Goal: Task Accomplishment & Management: Manage account settings

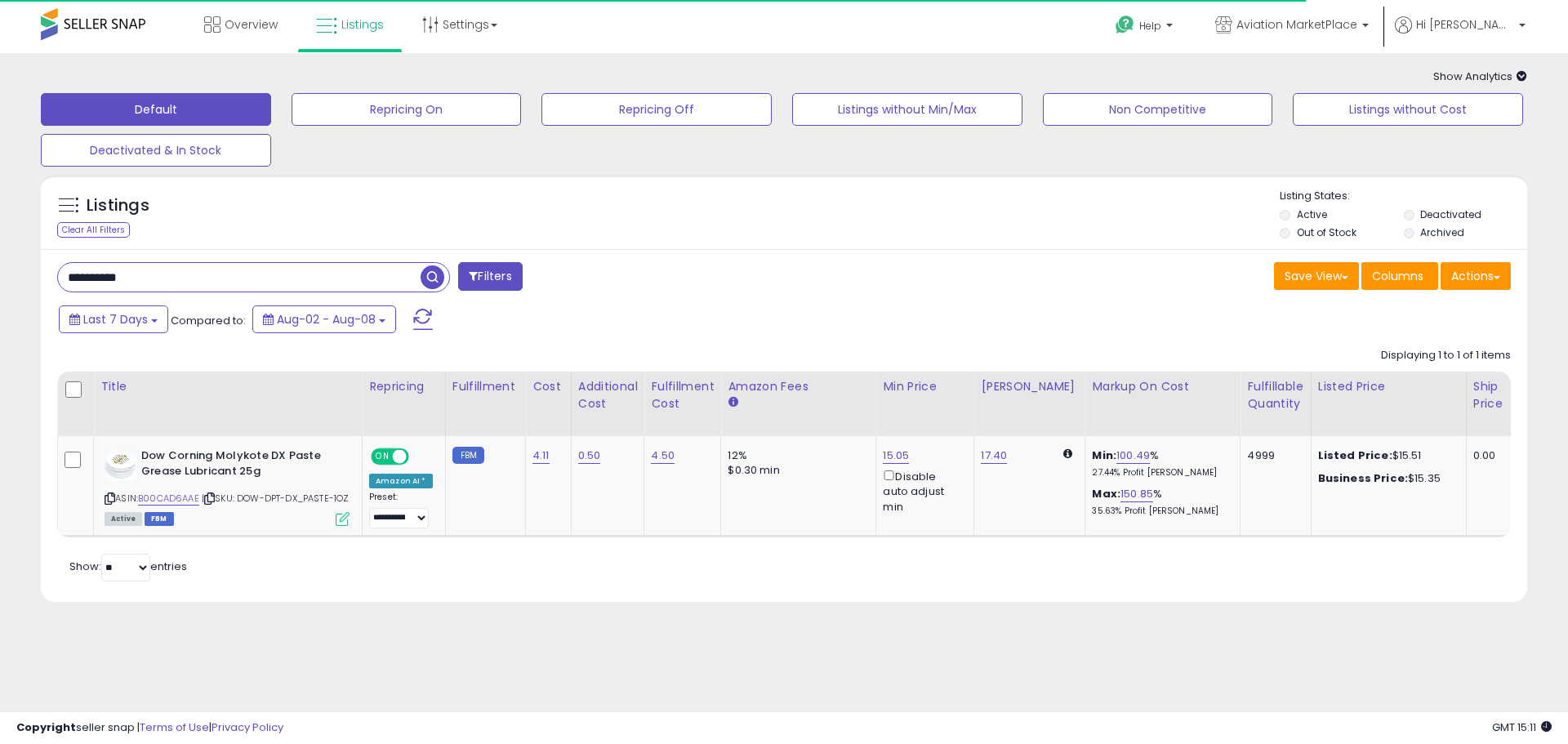
click at [168, 279] on input "**********" at bounding box center [239, 278] width 363 height 29
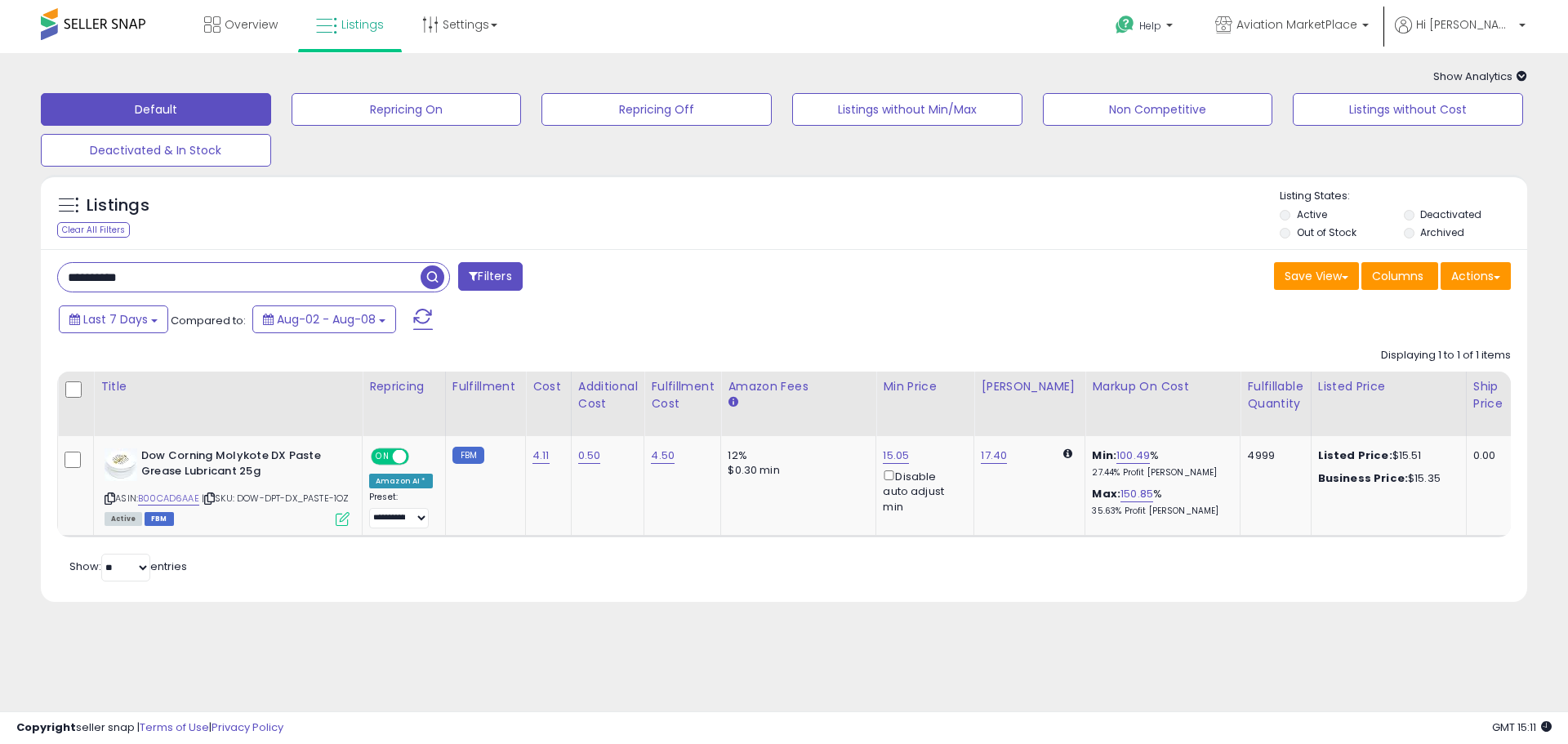
click at [168, 279] on input "**********" at bounding box center [239, 278] width 363 height 29
paste input "text"
type input "**********"
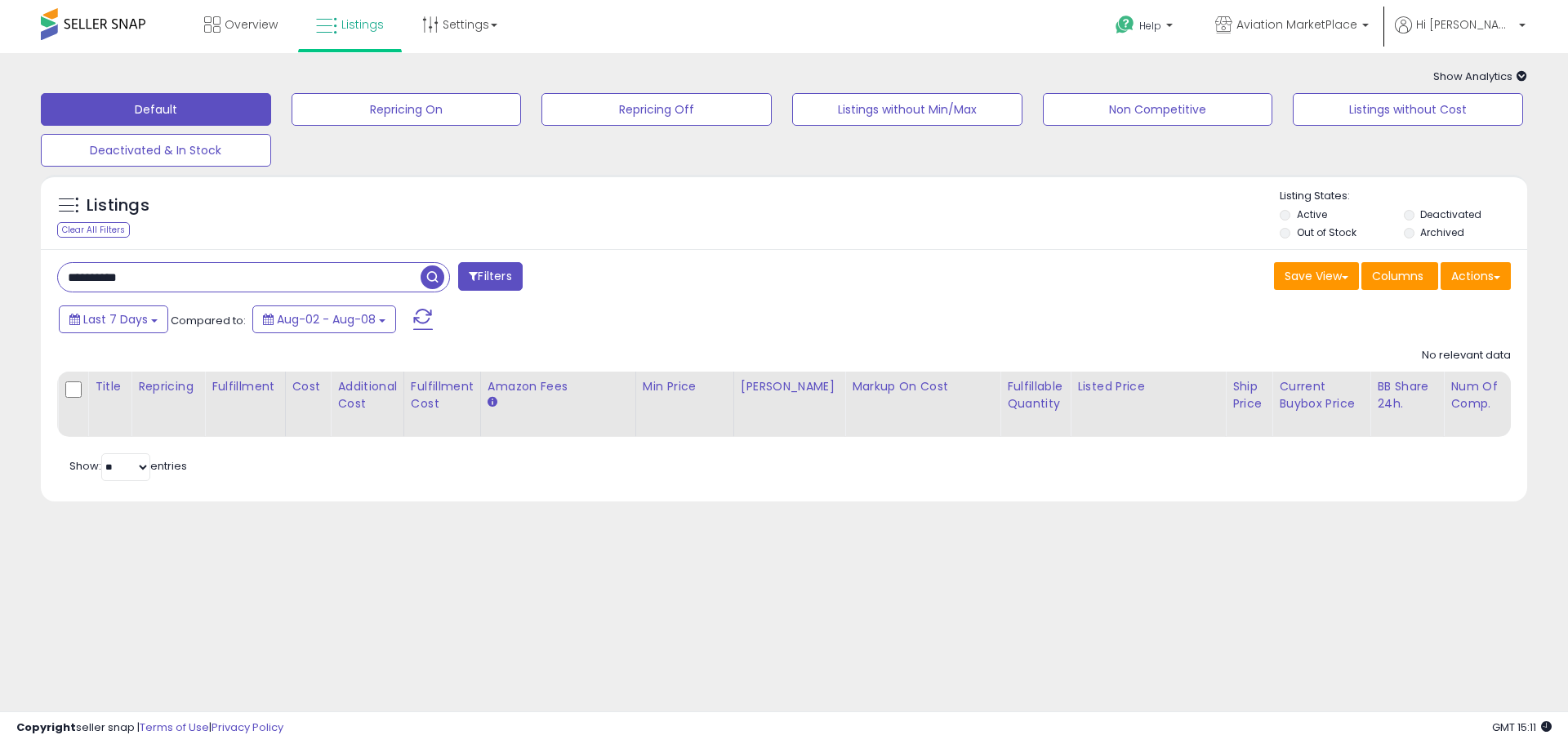
click at [436, 276] on span "button" at bounding box center [433, 278] width 24 height 24
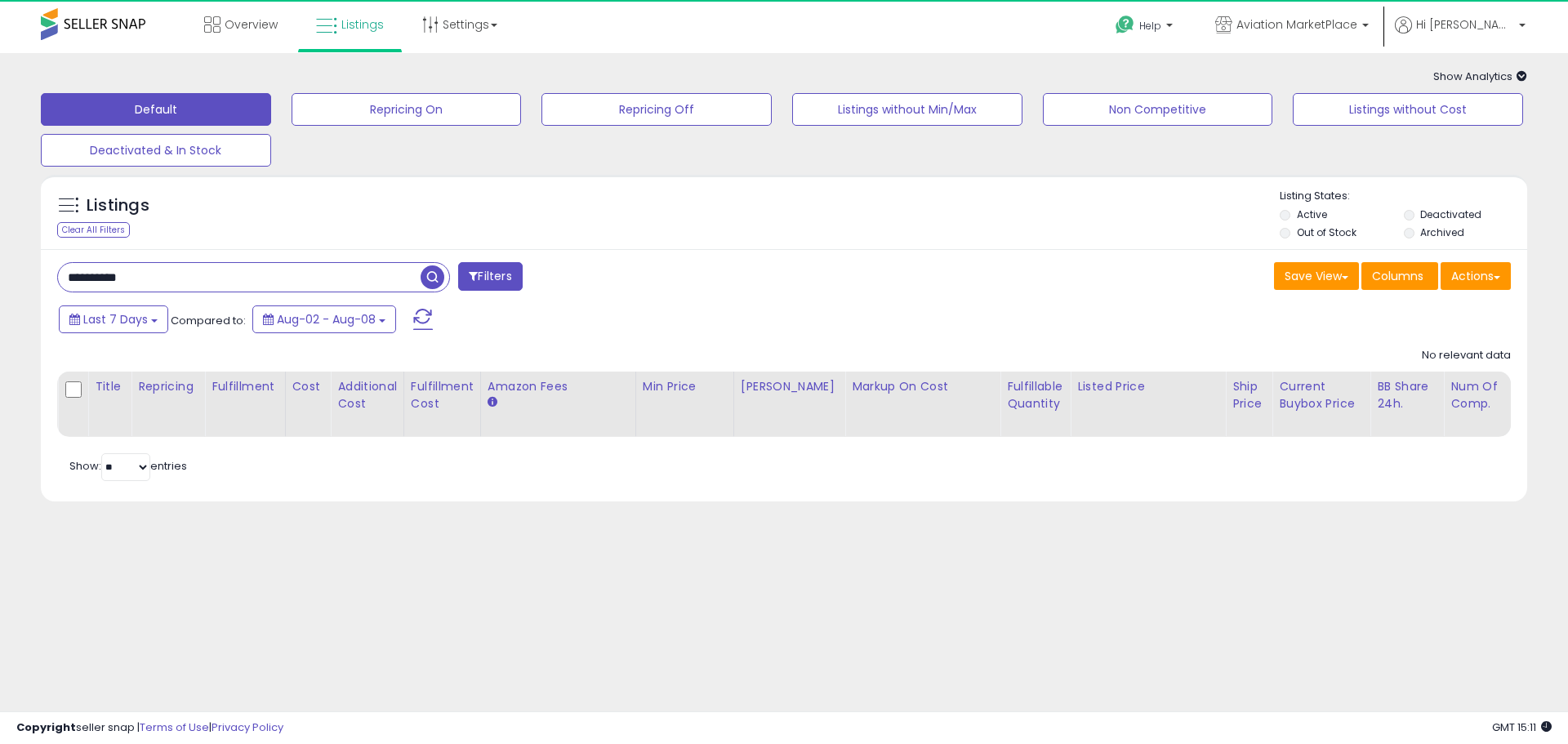
click at [1422, 214] on label "Deactivated" at bounding box center [1450, 214] width 61 height 14
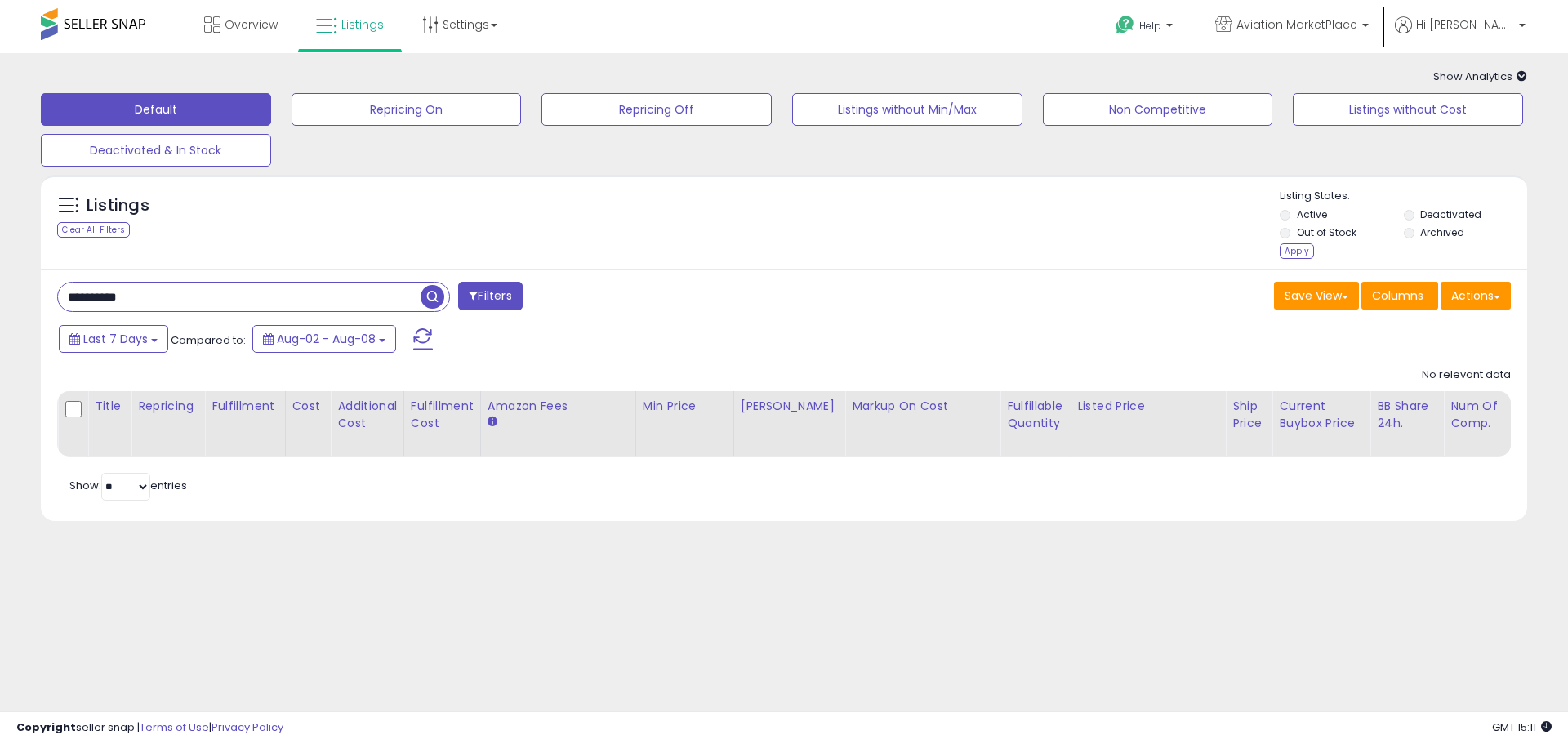
click at [436, 297] on span "button" at bounding box center [433, 297] width 24 height 24
click at [435, 291] on span "button" at bounding box center [433, 297] width 24 height 24
click at [1280, 251] on div "Apply" at bounding box center [1296, 251] width 34 height 15
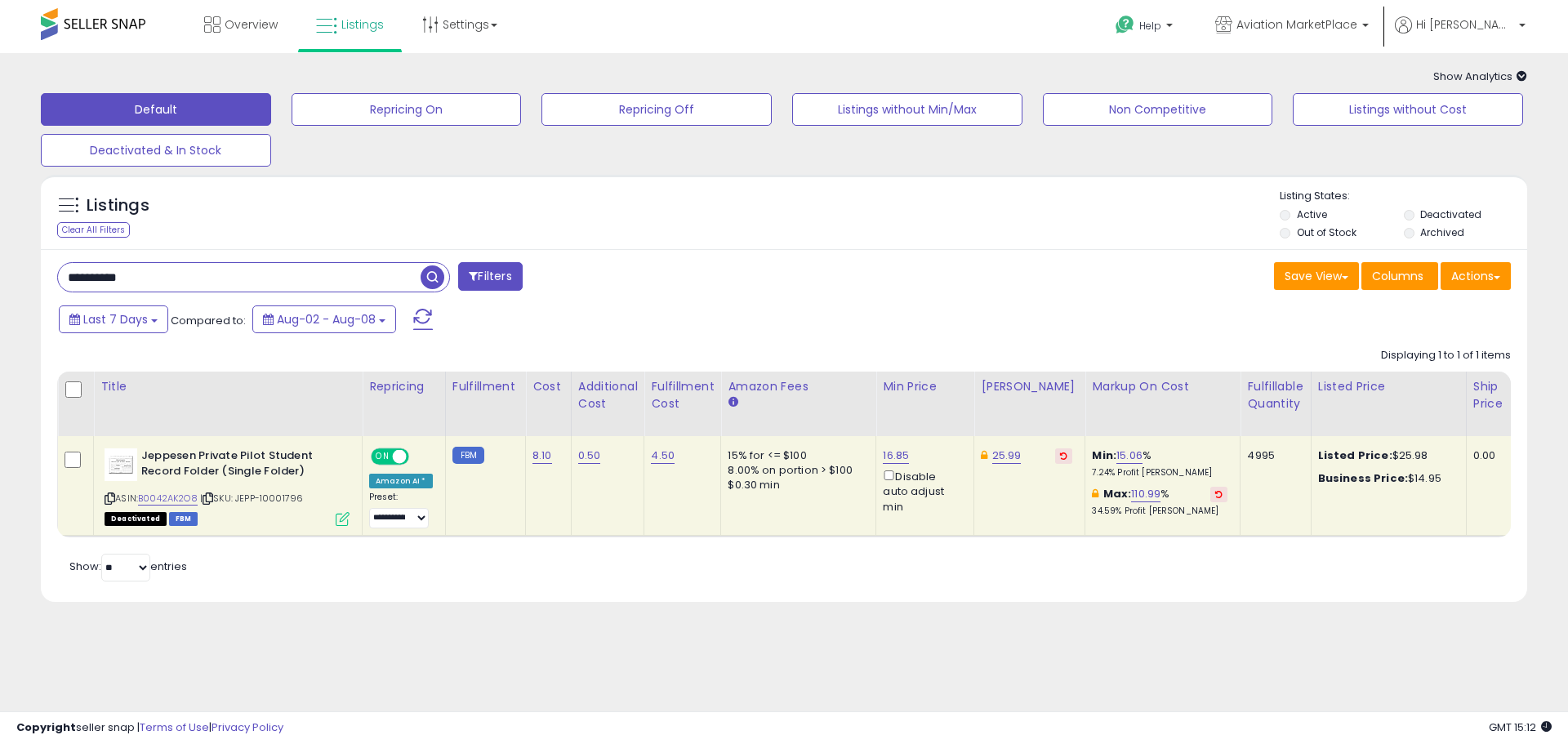
click at [339, 523] on icon at bounding box center [342, 519] width 14 height 14
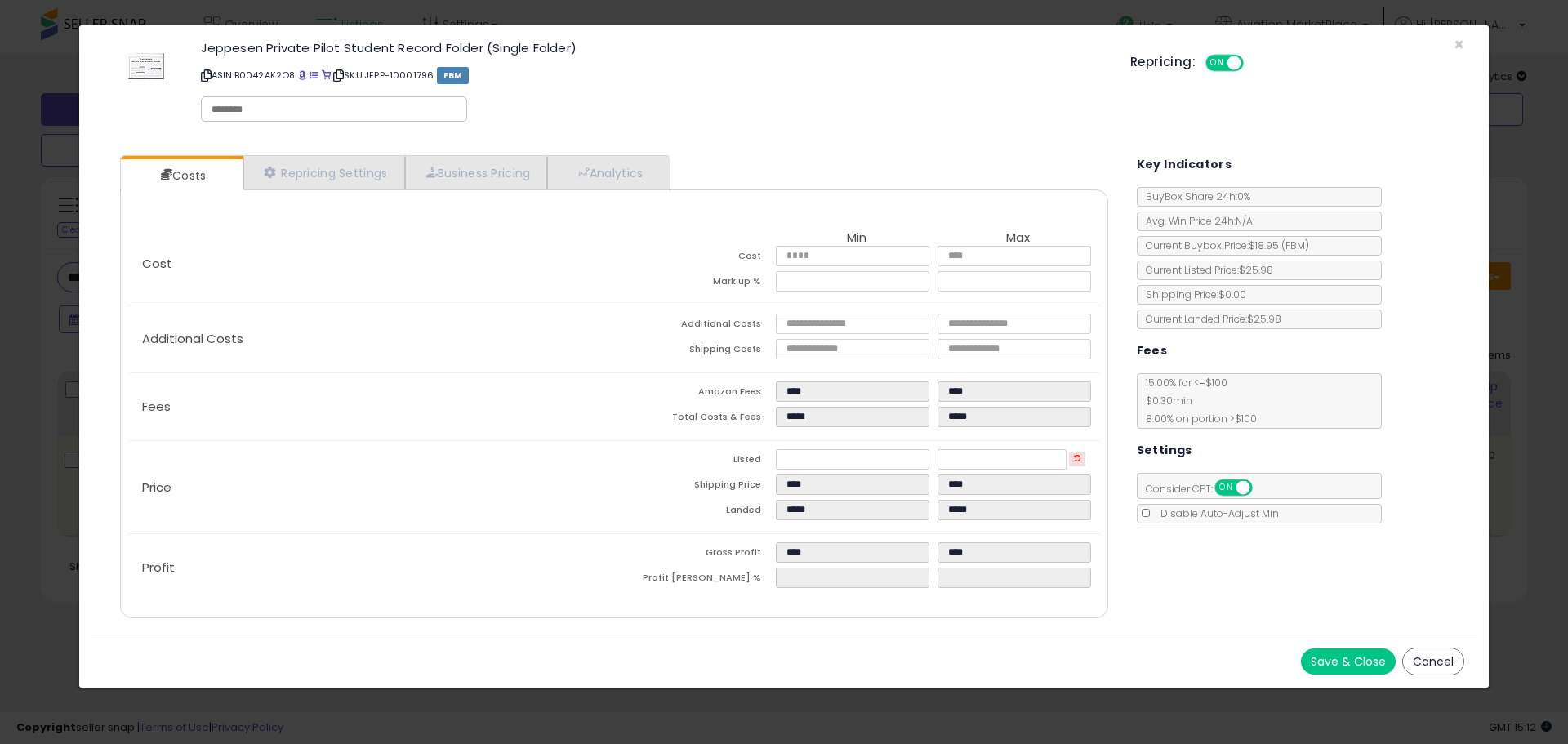
click at [1261, 626] on div "Costs Repricing Settings Business Pricing Analytics Cost" at bounding box center [784, 389] width 1385 height 492
click at [1362, 661] on button "Save & Close" at bounding box center [1347, 661] width 95 height 26
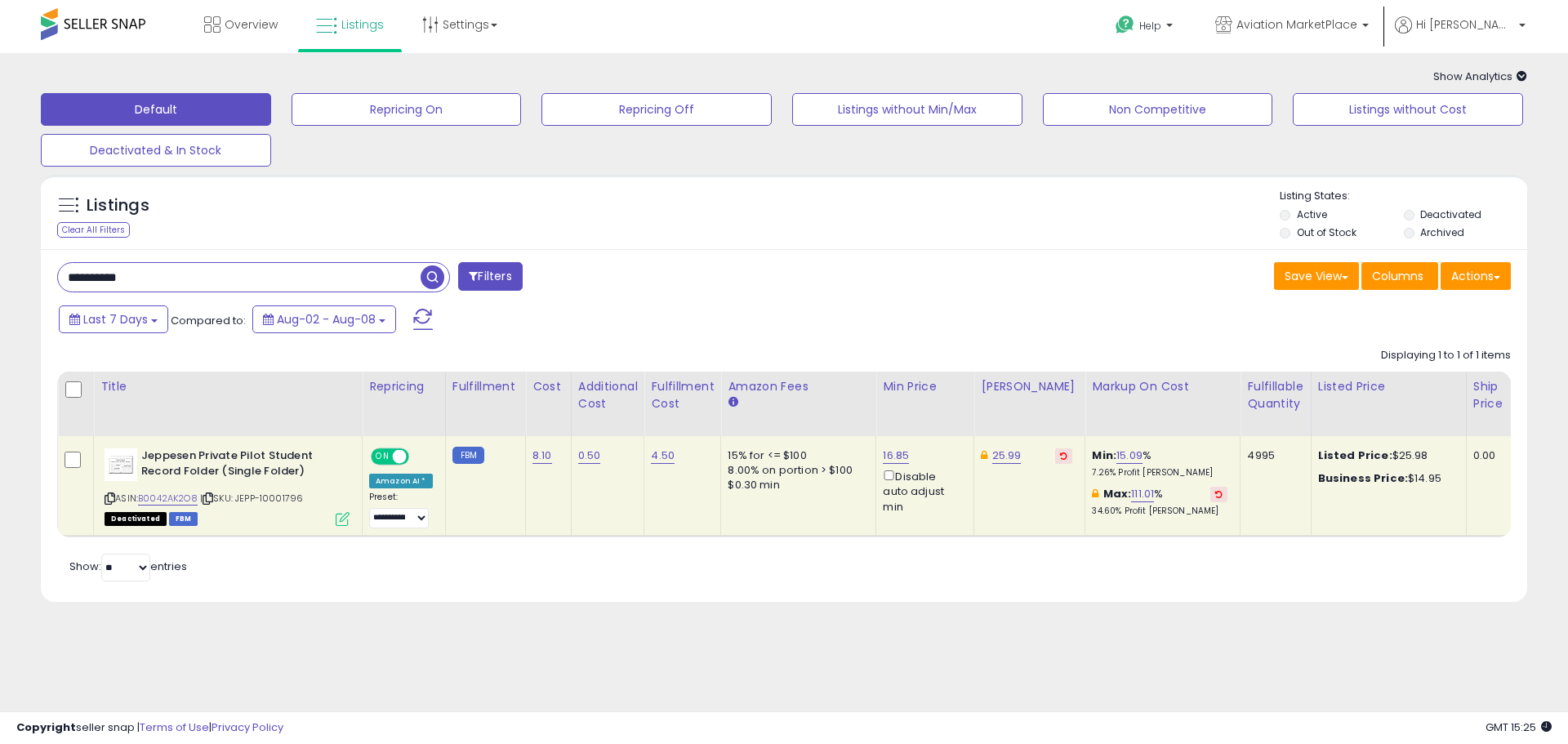
click at [431, 274] on span "button" at bounding box center [433, 278] width 24 height 24
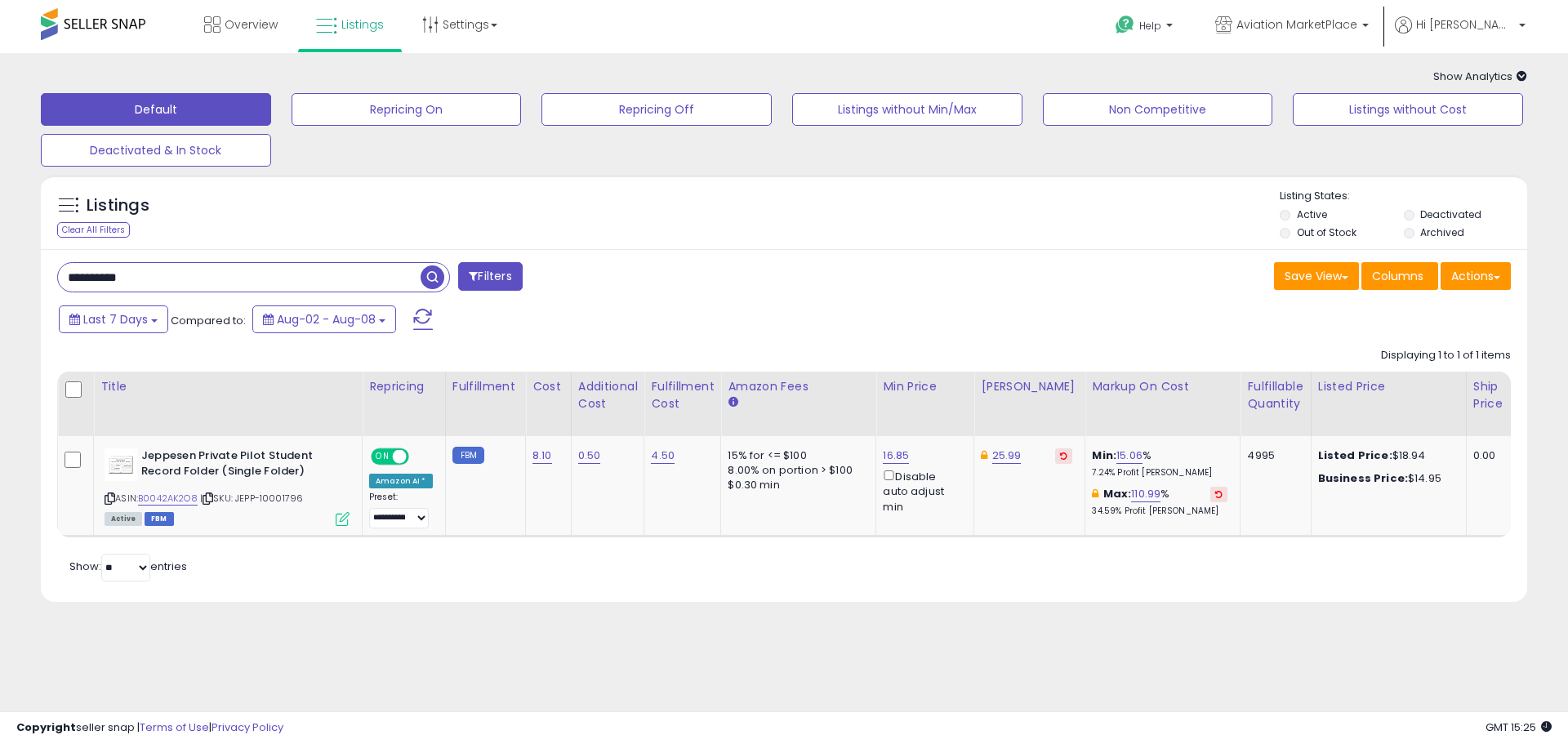
click at [715, 239] on div "Listings Clear All Filters Listing States:" at bounding box center [784, 216] width 1486 height 55
click at [868, 232] on div "Listings Clear All Filters Listing States:" at bounding box center [784, 216] width 1486 height 55
click at [973, 234] on div "Listings Clear All Filters Listing States:" at bounding box center [784, 216] width 1486 height 55
